Goal: Task Accomplishment & Management: Use online tool/utility

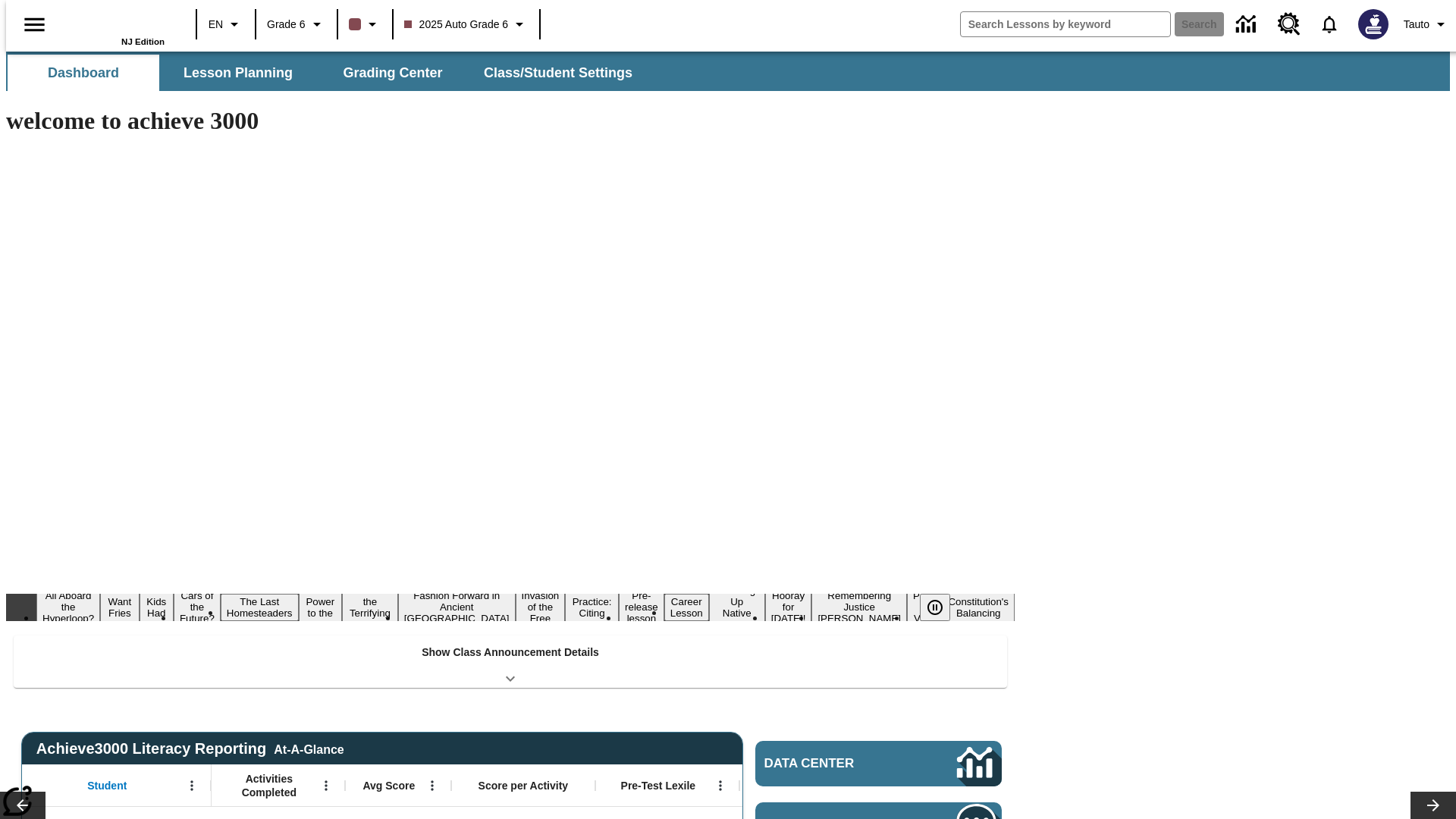
type input "-1"
click at [232, 72] on span "Lesson Planning" at bounding box center [239, 73] width 110 height 18
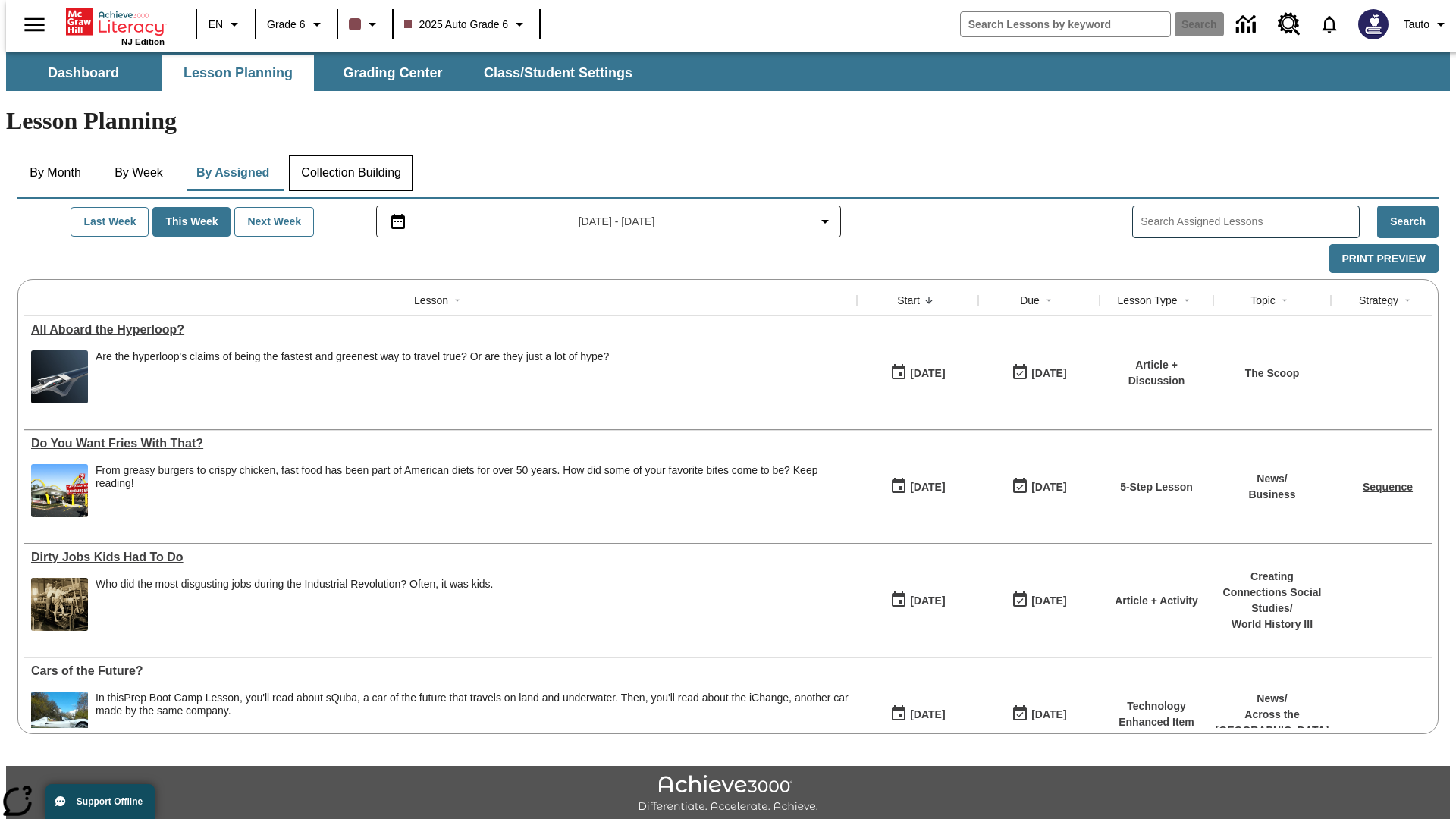
click at [351, 155] on button "Collection Building" at bounding box center [351, 172] width 125 height 36
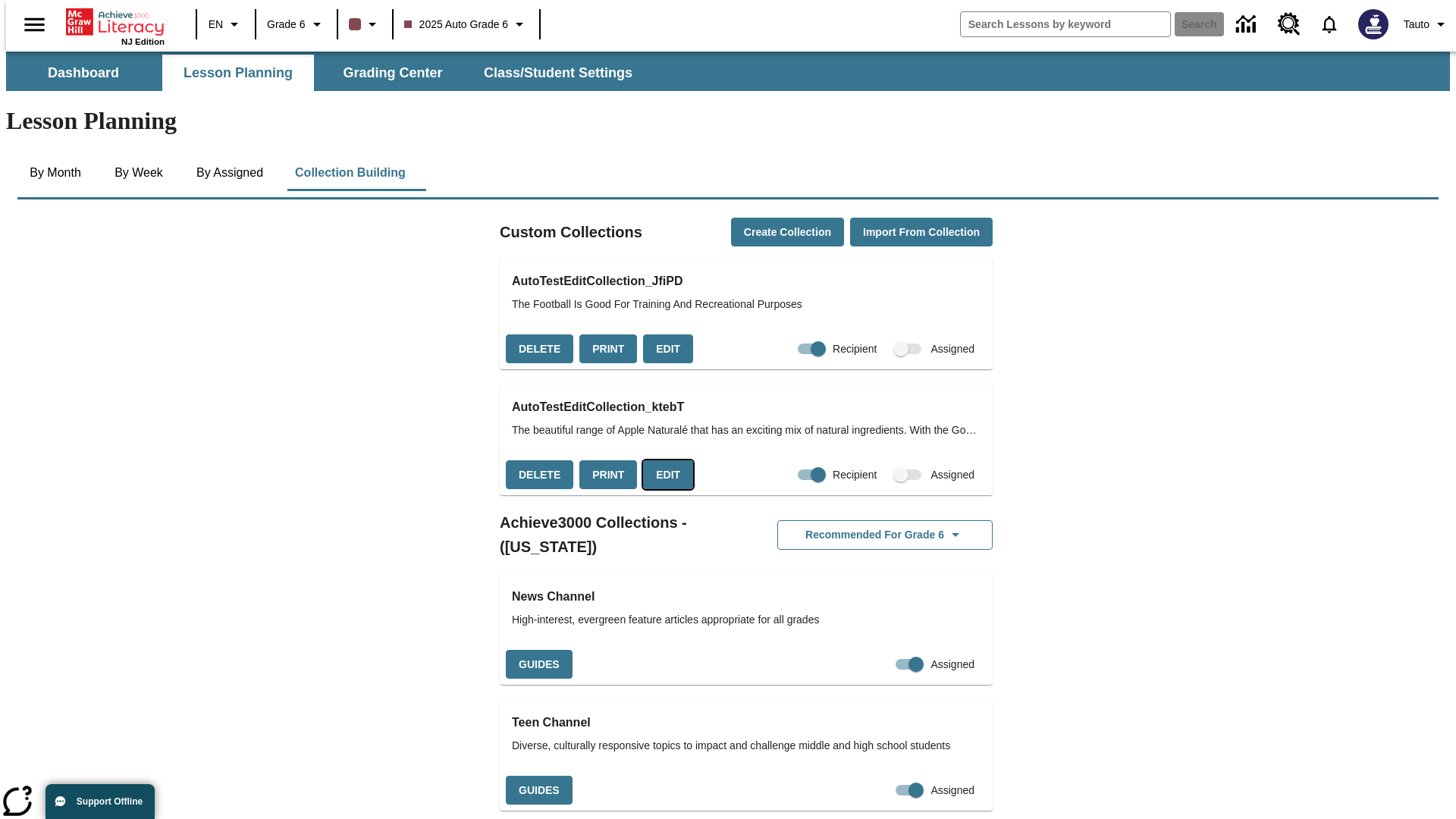
click at [663, 460] on button "Edit" at bounding box center [668, 474] width 50 height 29
